Goal: Check status: Check status

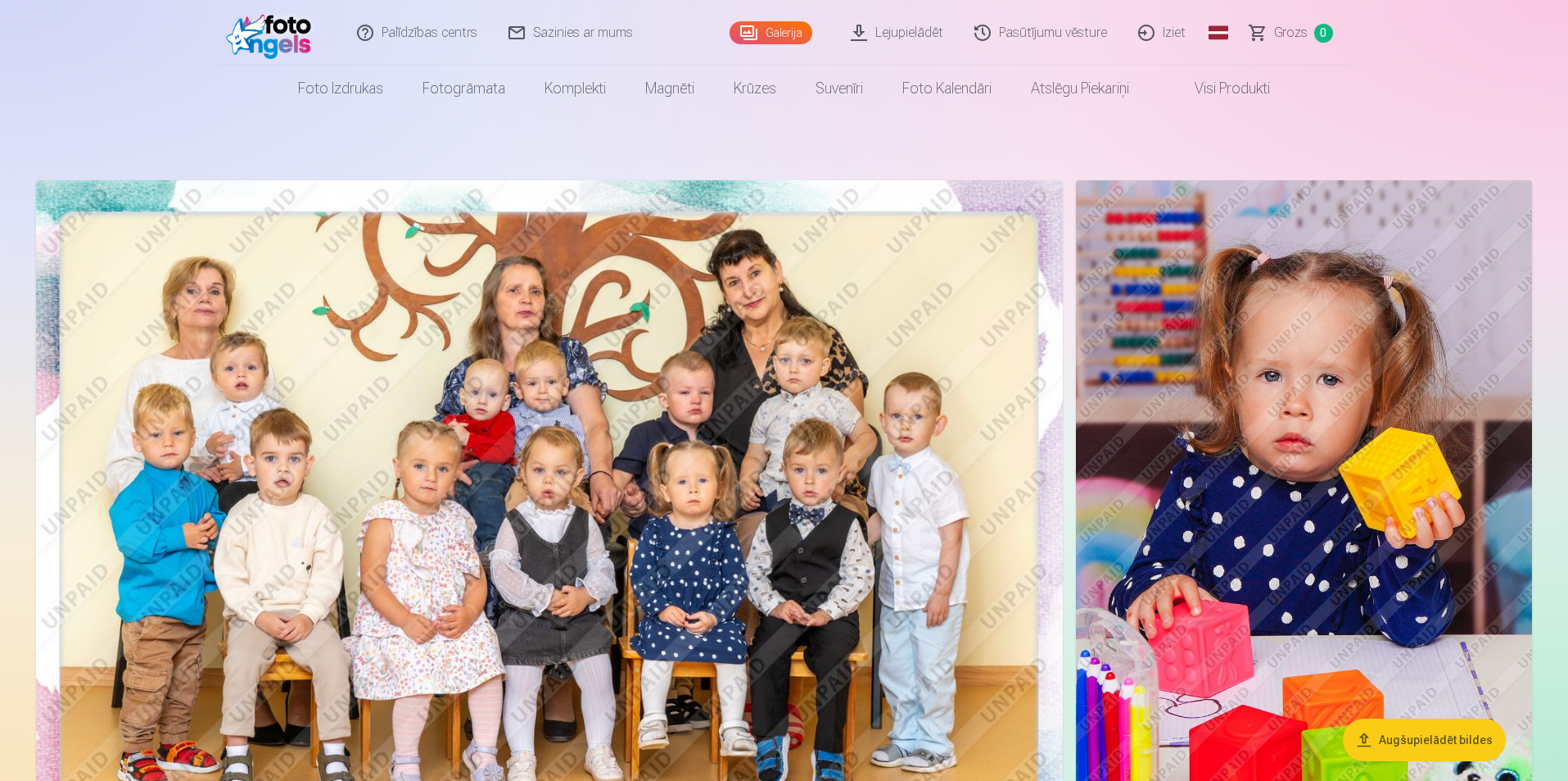
click at [1085, 16] on link "Pasūtījumu vēsture" at bounding box center [1041, 33] width 164 height 66
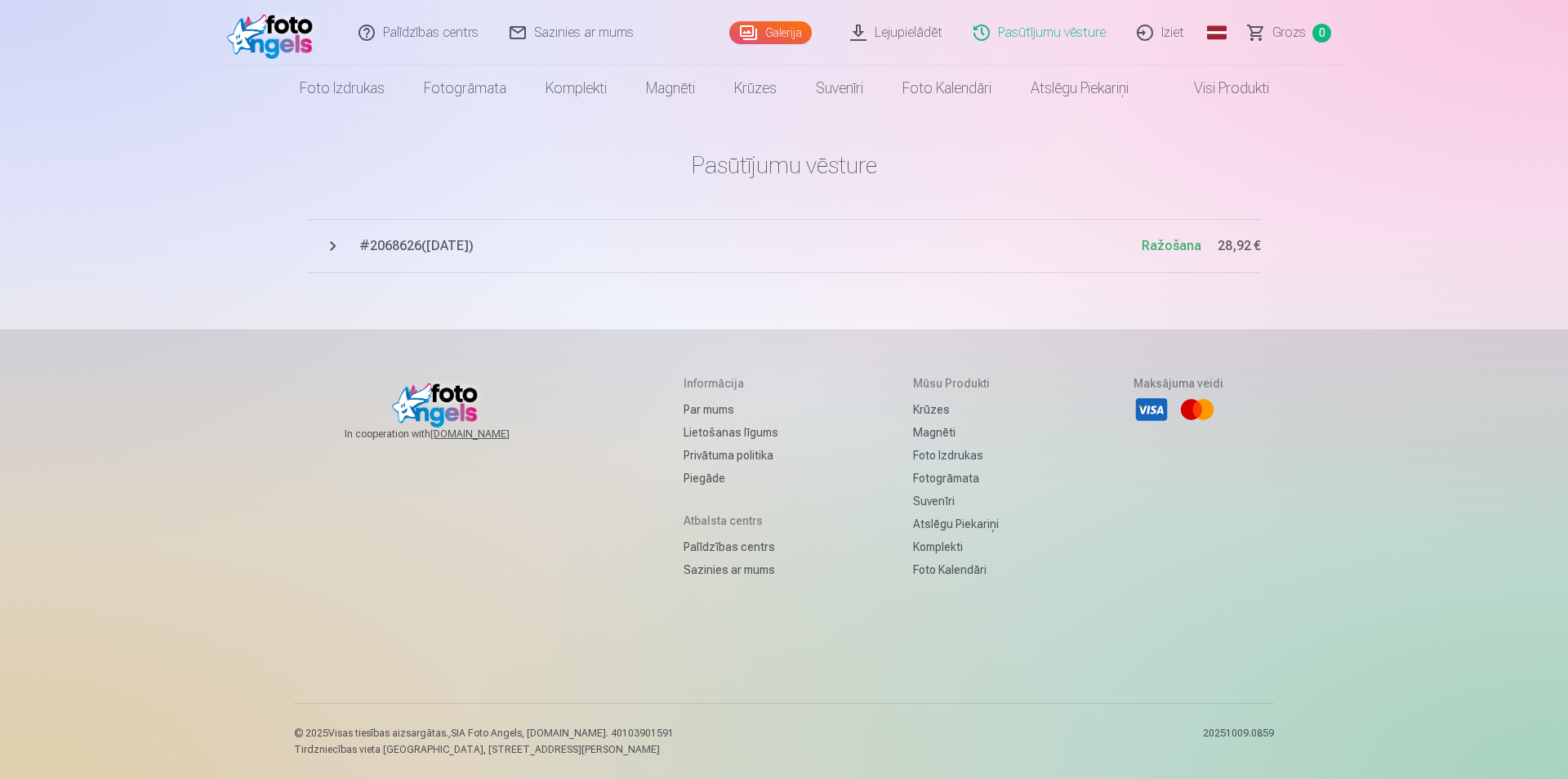
click at [558, 231] on button "# 2068626 ( [DATE] ) Ražošana 28,92 €" at bounding box center [784, 246] width 954 height 54
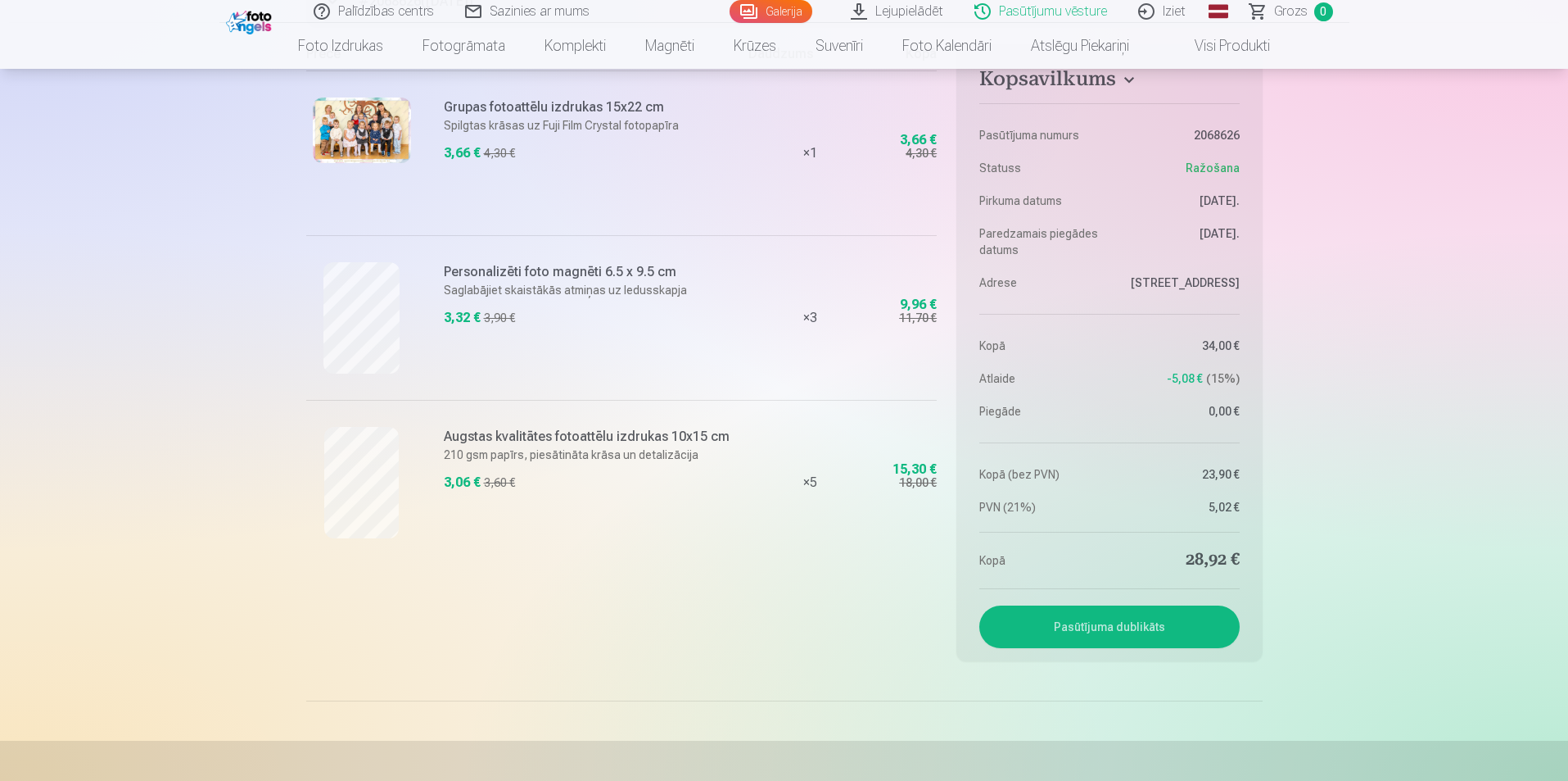
scroll to position [164, 0]
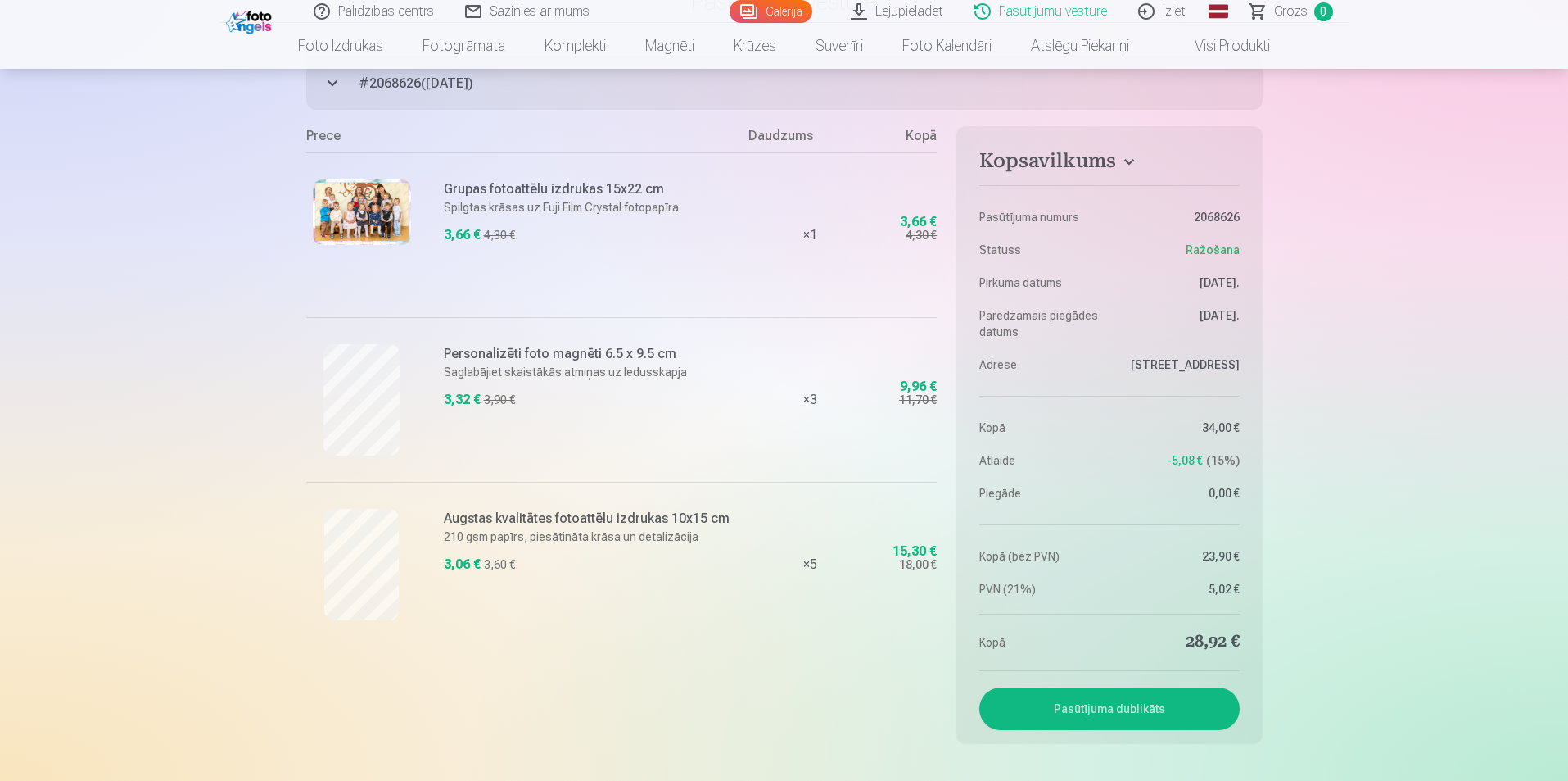
click at [612, 246] on div "3,66 € 4,30 €" at bounding box center [591, 239] width 296 height 28
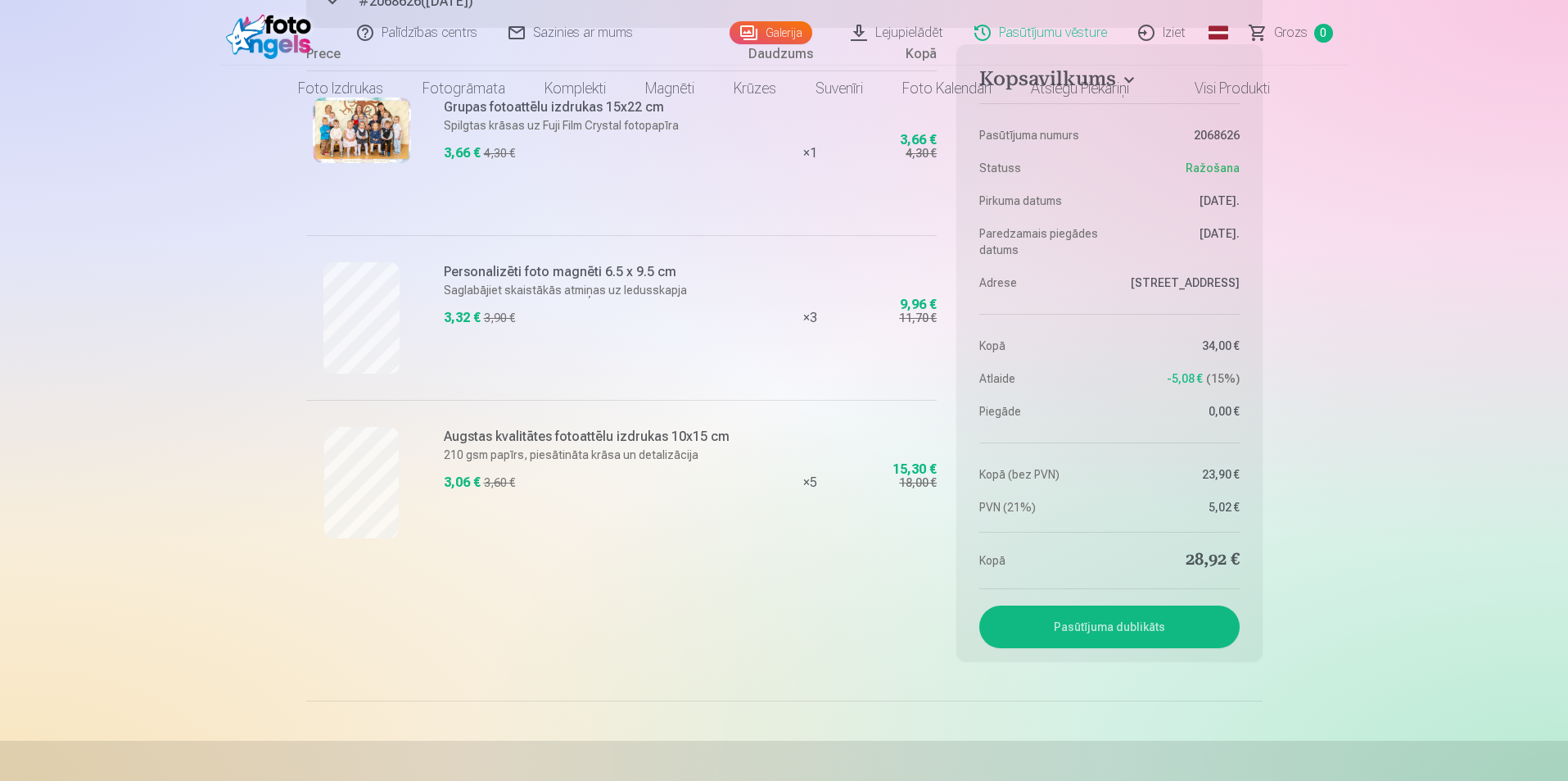
scroll to position [0, 0]
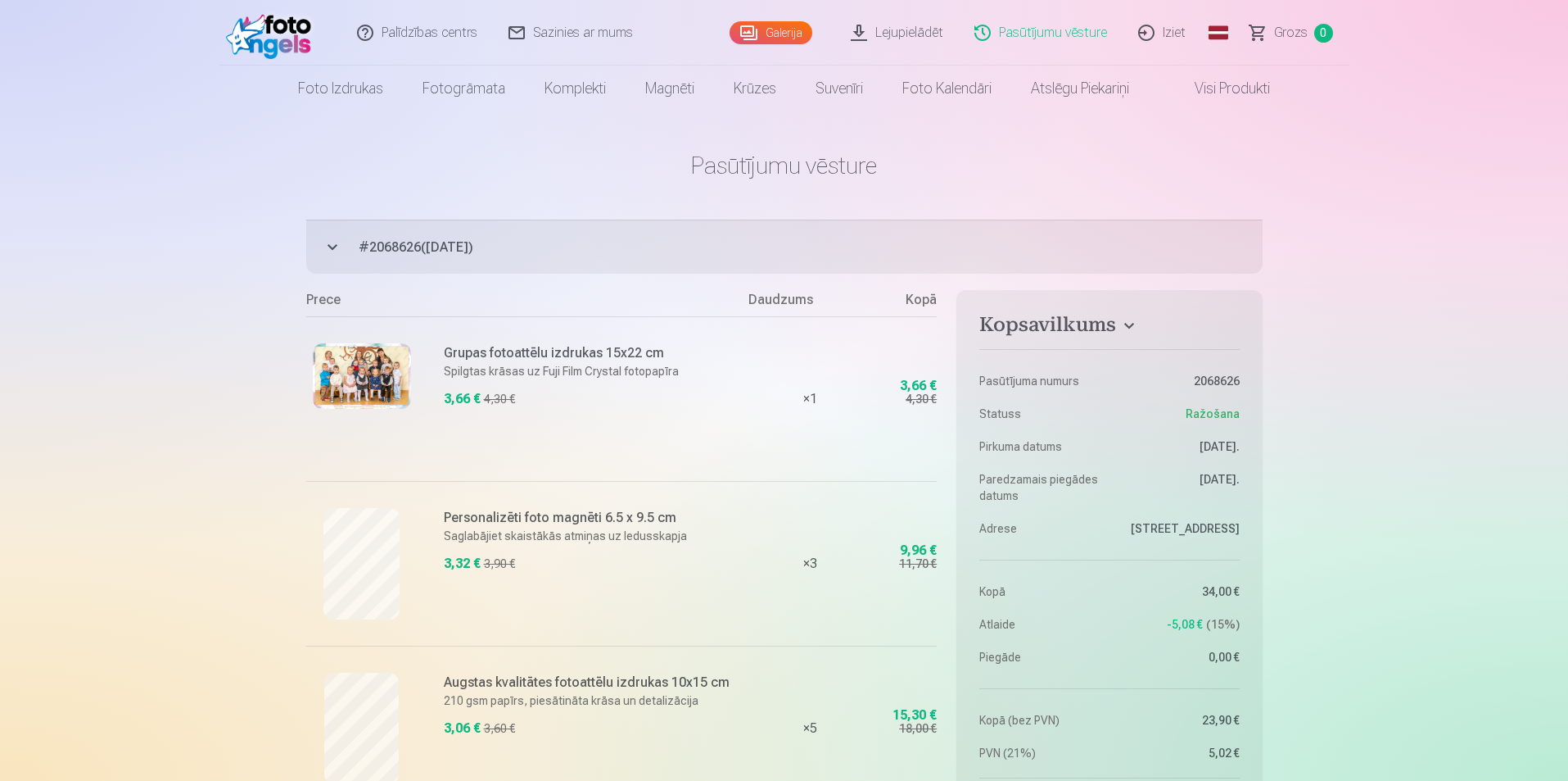
click at [1181, 31] on link "Iziet" at bounding box center [1162, 33] width 79 height 66
